Goal: Transaction & Acquisition: Purchase product/service

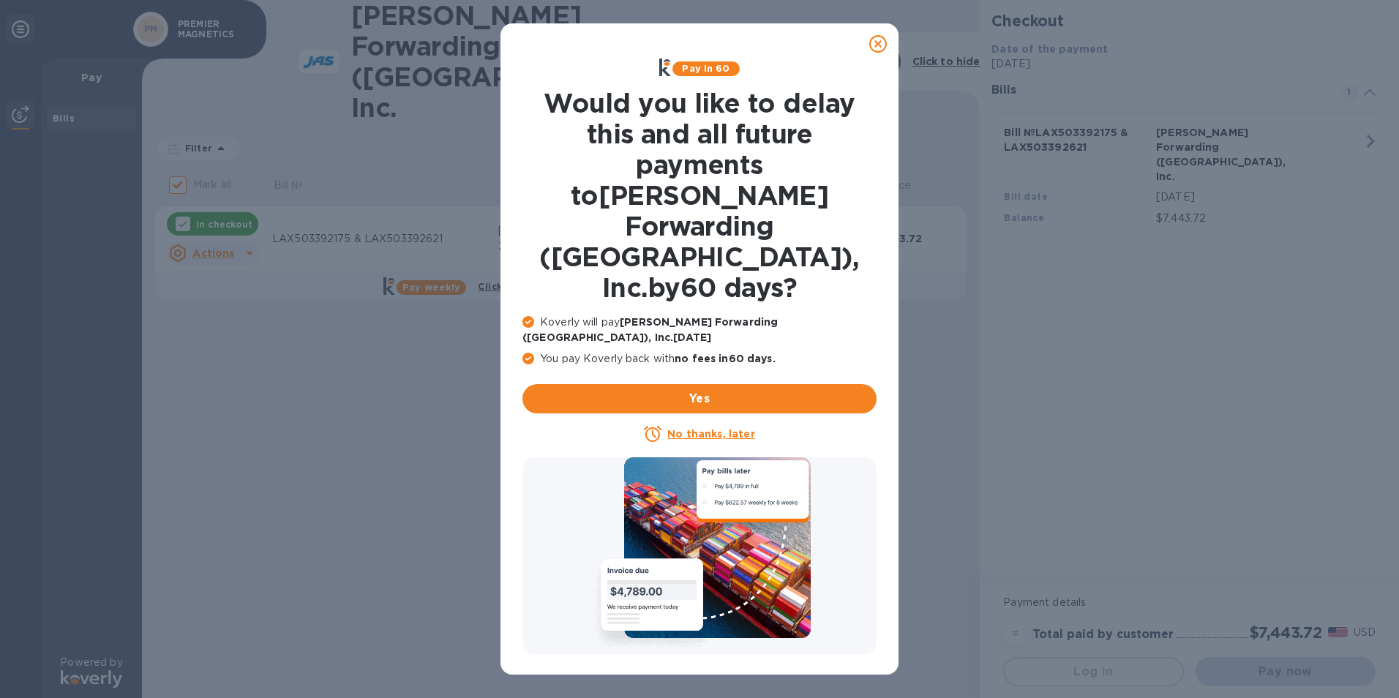
checkbox input "true"
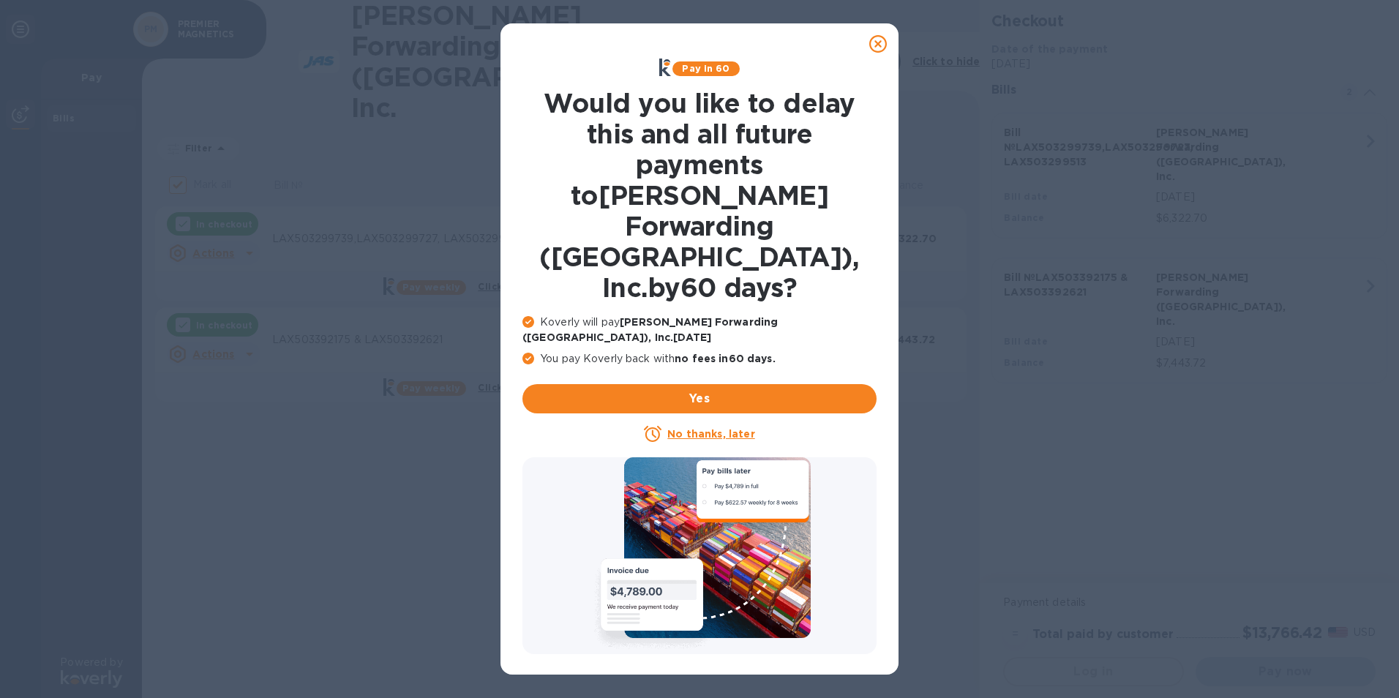
click at [874, 41] on icon at bounding box center [878, 44] width 18 height 18
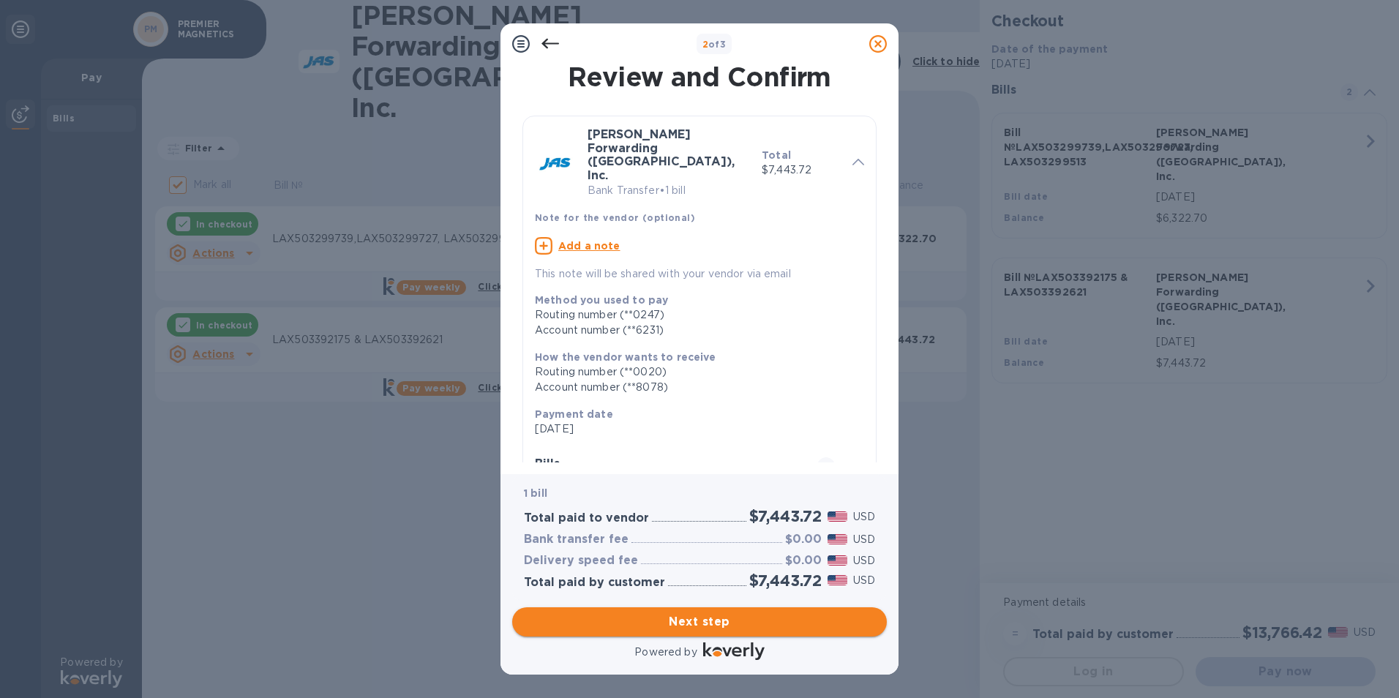
click at [696, 628] on span "Next step" at bounding box center [699, 622] width 351 height 18
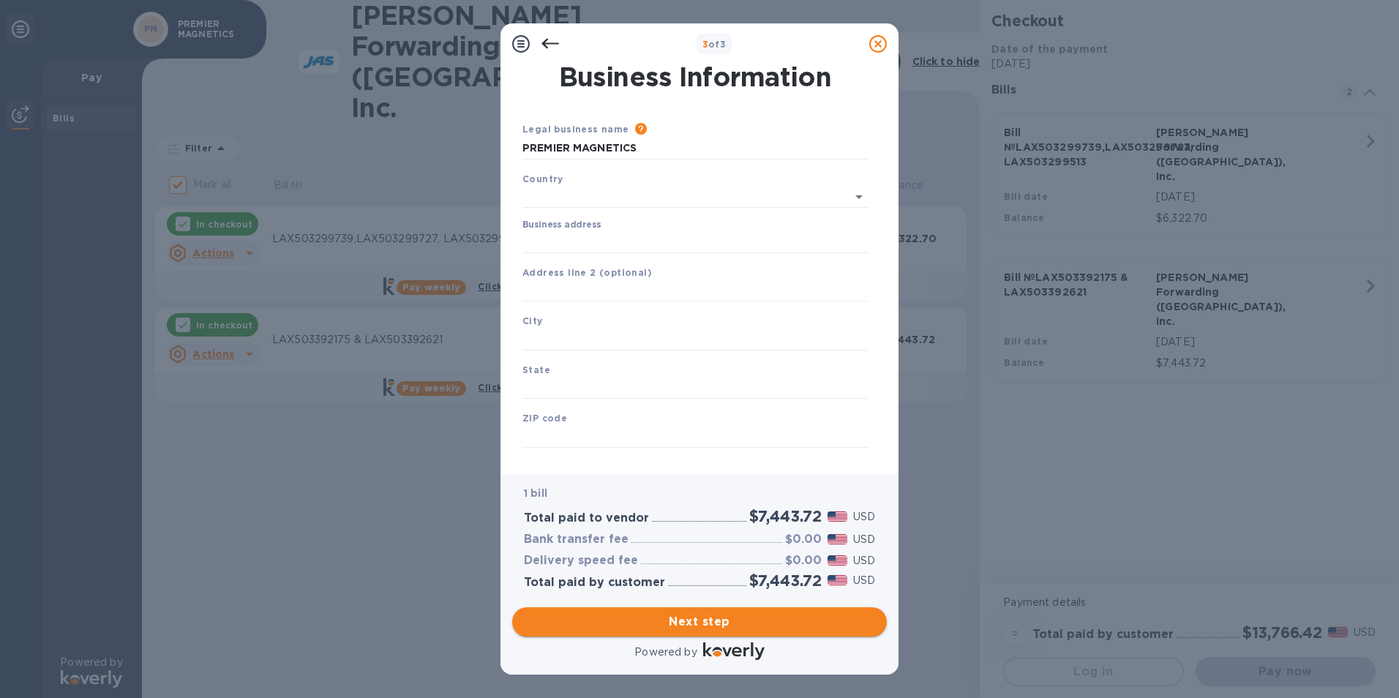
type input "[GEOGRAPHIC_DATA]"
click at [582, 195] on input "[GEOGRAPHIC_DATA]" at bounding box center [684, 196] width 285 height 18
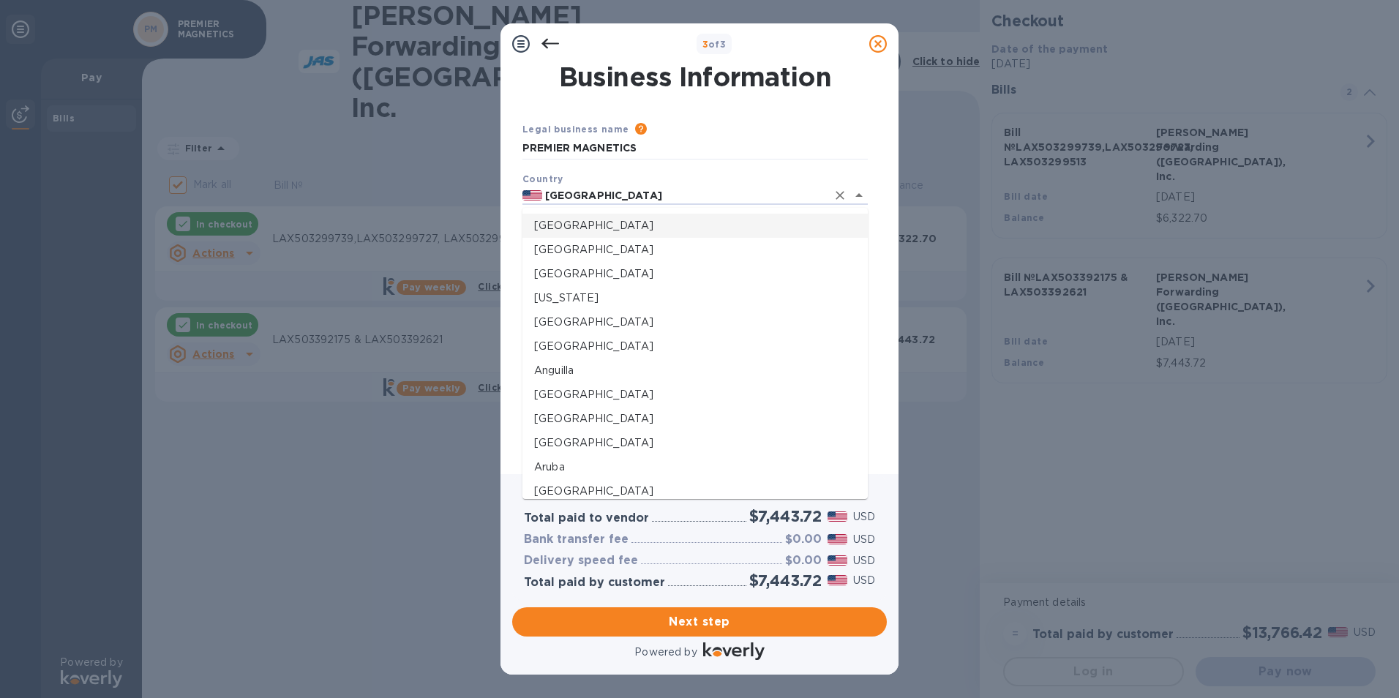
click at [570, 223] on p "[GEOGRAPHIC_DATA]" at bounding box center [695, 225] width 322 height 15
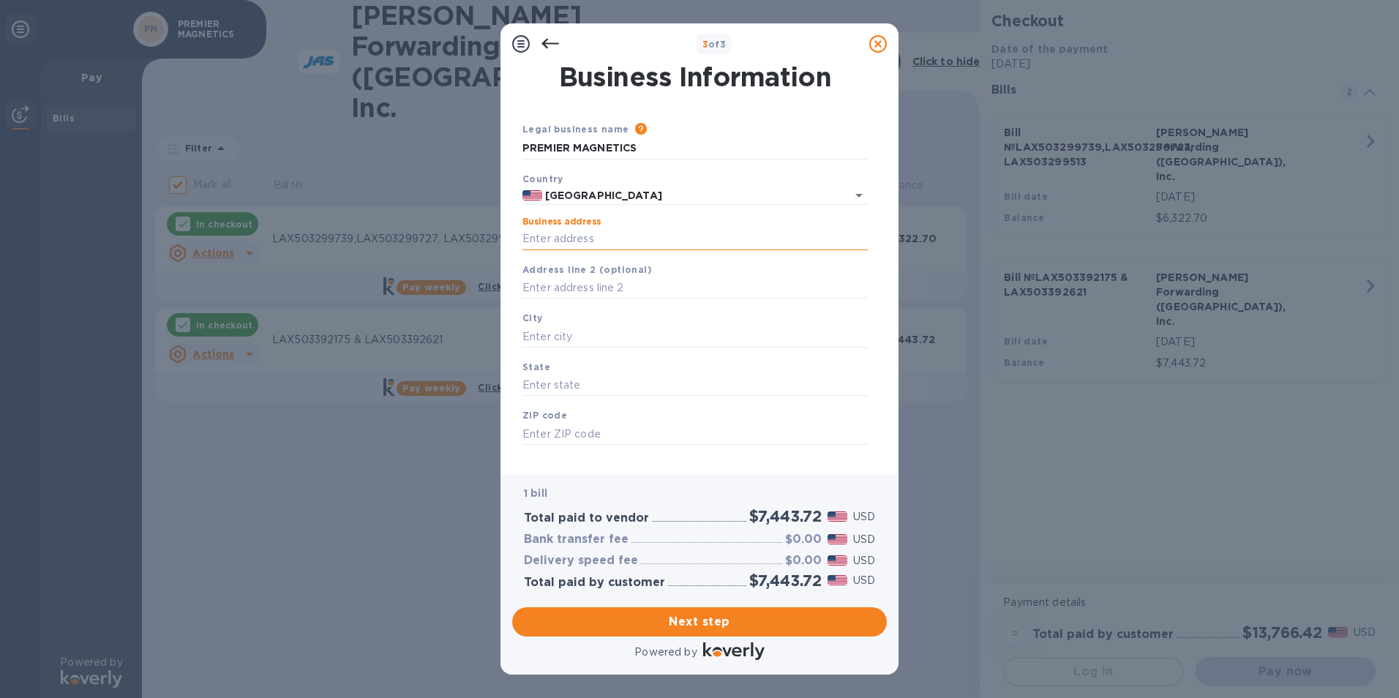
click at [549, 237] on input "Business address" at bounding box center [694, 239] width 345 height 22
type input "[STREET_ADDRESS]"
type input "[GEOGRAPHIC_DATA]"
type input "CA"
type input "92630"
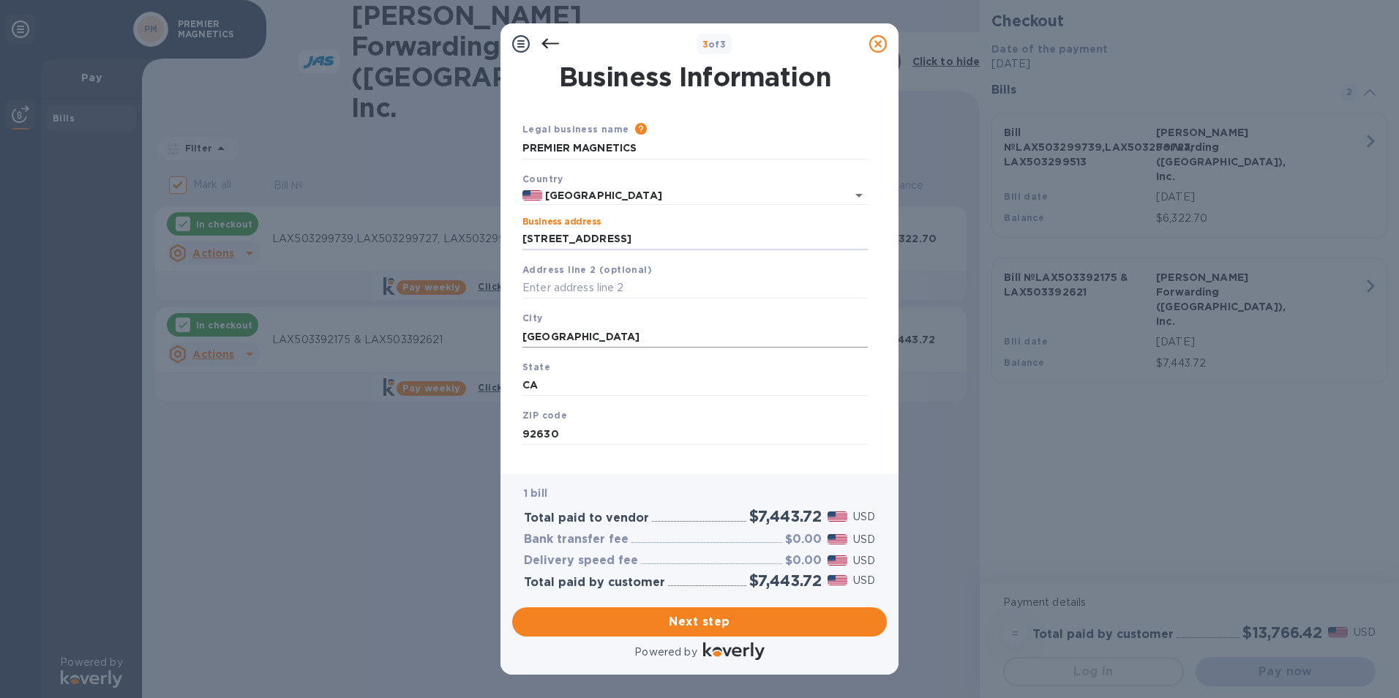
click at [582, 342] on input "[GEOGRAPHIC_DATA]" at bounding box center [694, 337] width 345 height 22
type input "[GEOGRAPHIC_DATA]"
click at [695, 629] on span "Next step" at bounding box center [699, 622] width 351 height 18
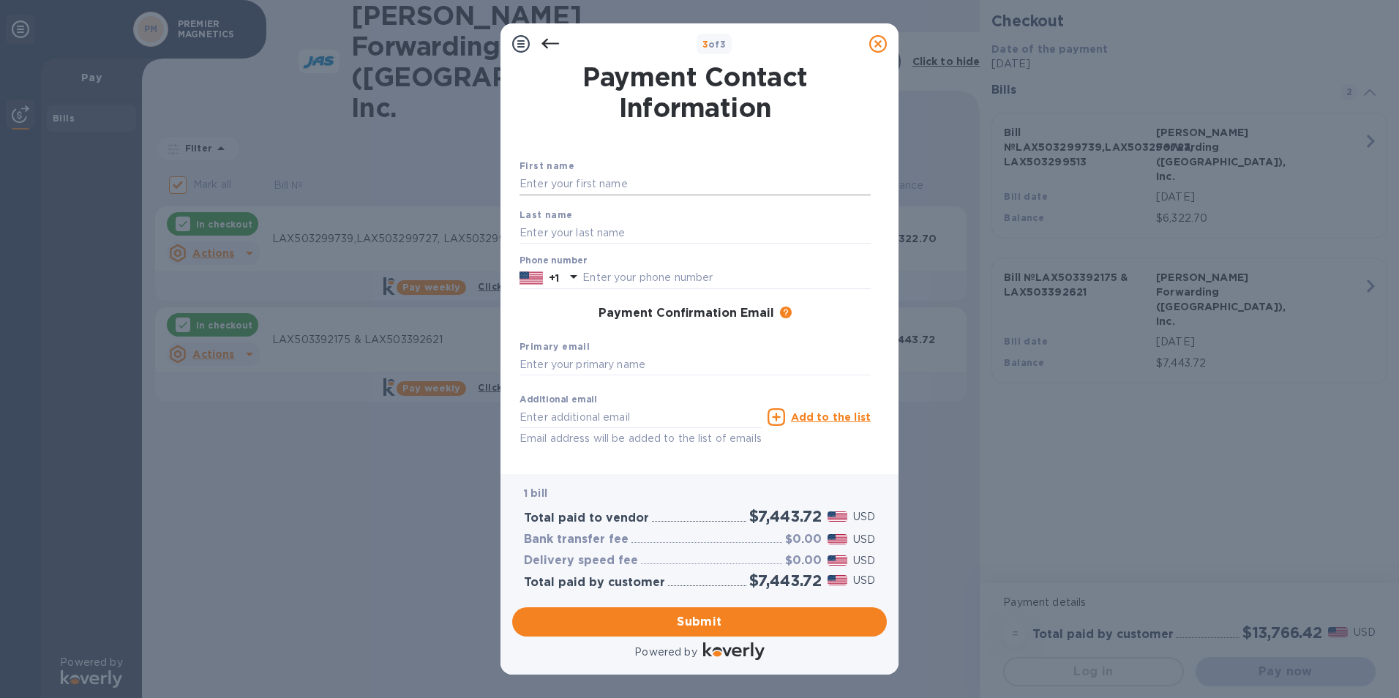
click at [603, 182] on input "text" at bounding box center [694, 184] width 351 height 22
type input "[PERSON_NAME]"
type input "9498707595"
type input "[EMAIL_ADDRESS][DOMAIN_NAME]"
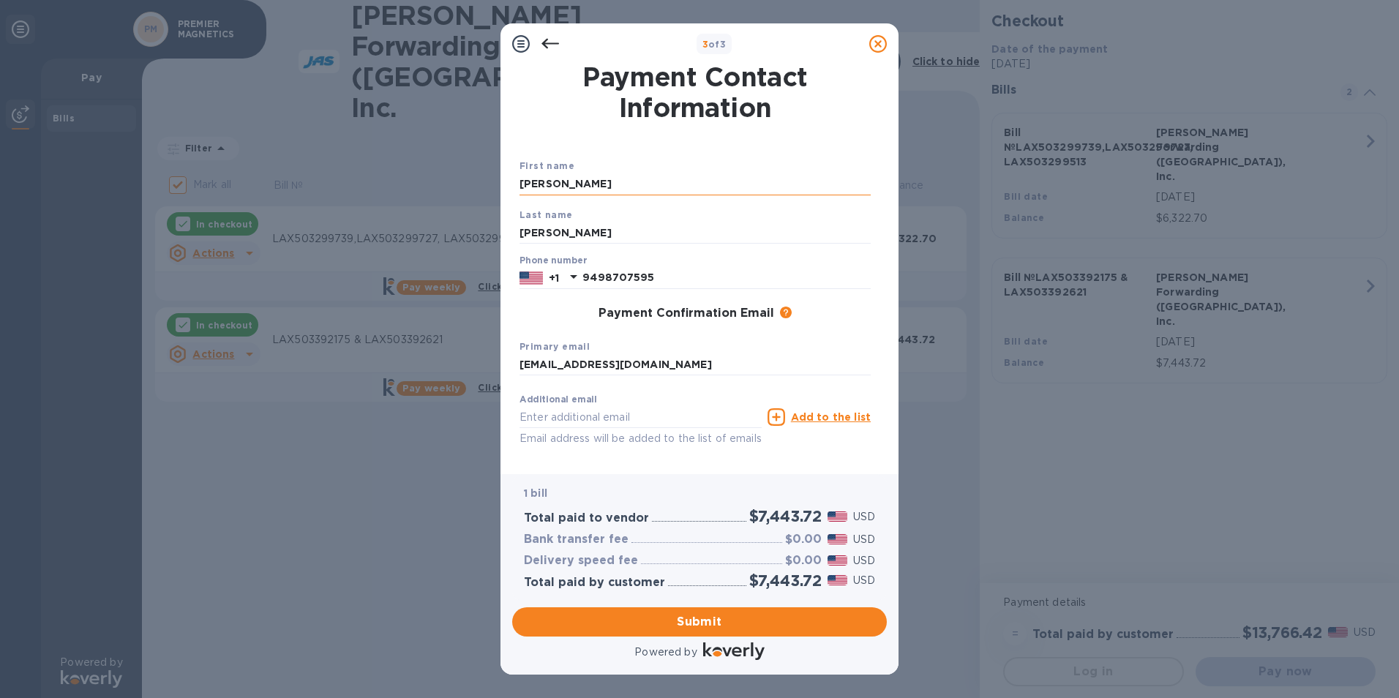
type input "[EMAIL_ADDRESS][DOMAIN_NAME]"
click at [557, 226] on input "[PERSON_NAME]" at bounding box center [694, 233] width 351 height 22
type input "[PERSON_NAME]"
click at [650, 620] on span "Submit" at bounding box center [699, 622] width 351 height 18
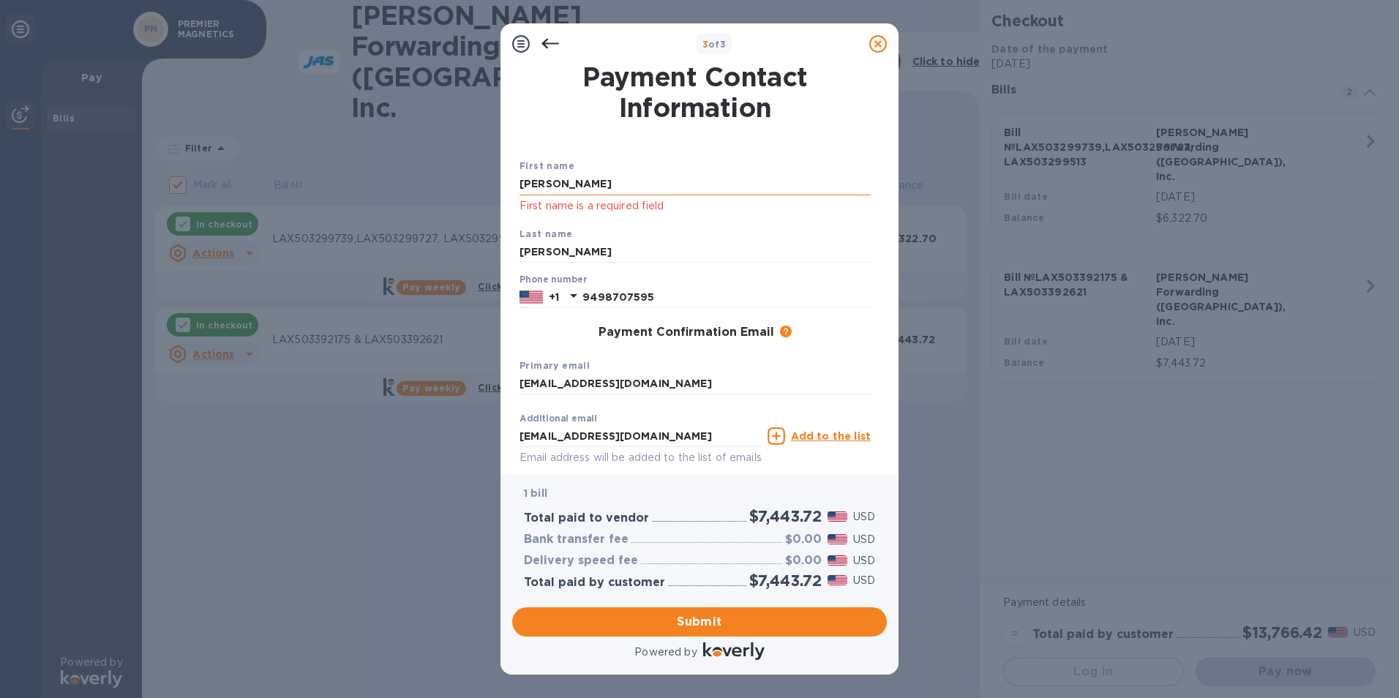
click at [597, 185] on input "[PERSON_NAME]" at bounding box center [694, 184] width 351 height 22
type input "[PERSON_NAME]"
click at [680, 619] on span "Submit" at bounding box center [699, 622] width 351 height 18
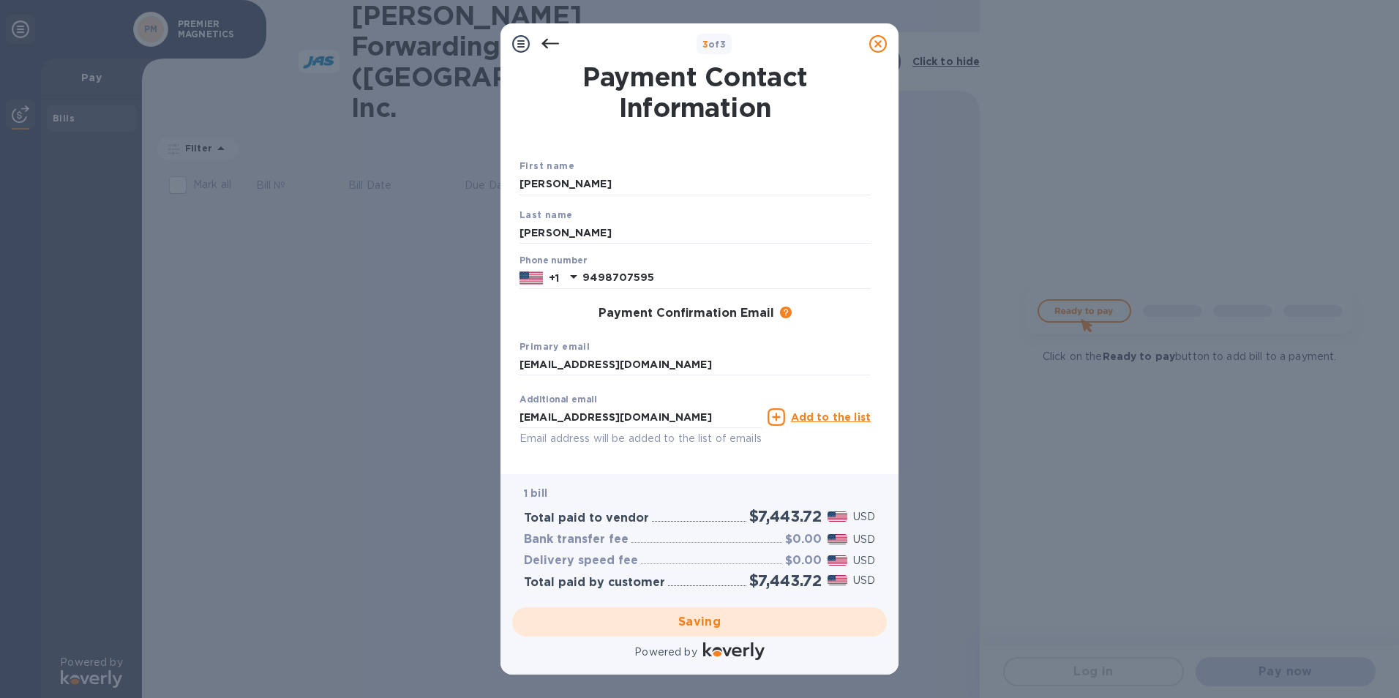
checkbox input "true"
